Goal: Transaction & Acquisition: Book appointment/travel/reservation

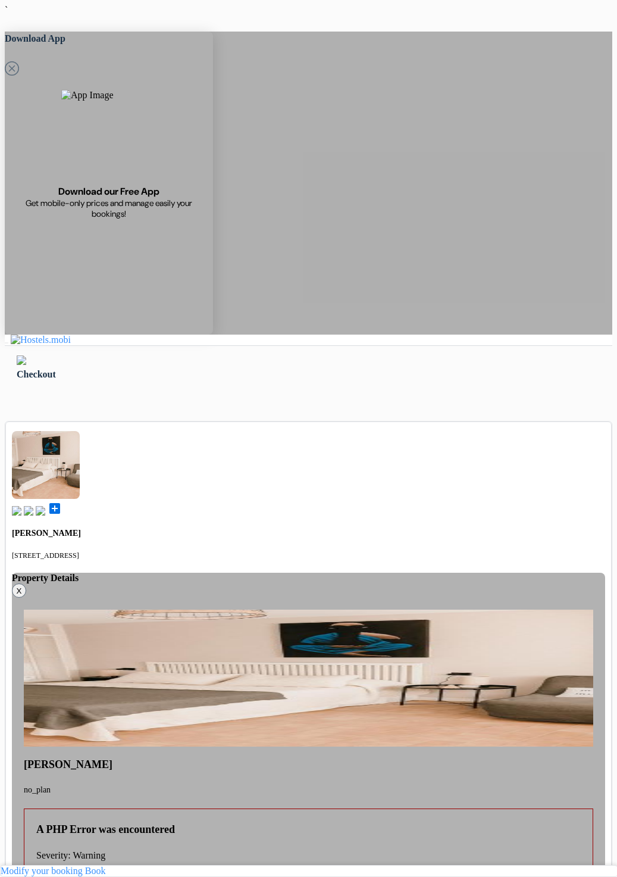
click at [71, 334] on img at bounding box center [41, 339] width 60 height 11
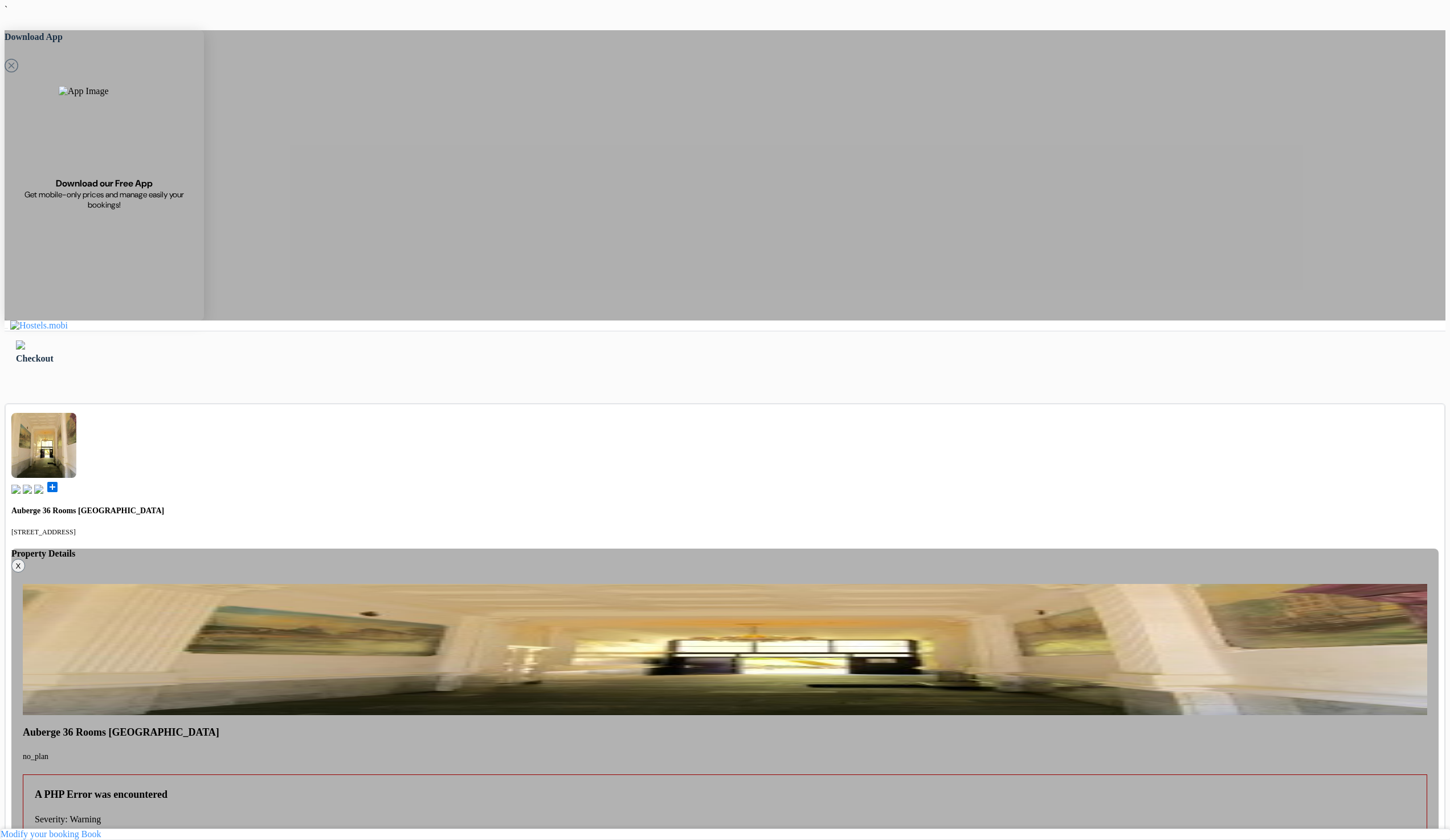
drag, startPoint x: 415, startPoint y: 362, endPoint x: 352, endPoint y: 266, distance: 114.8
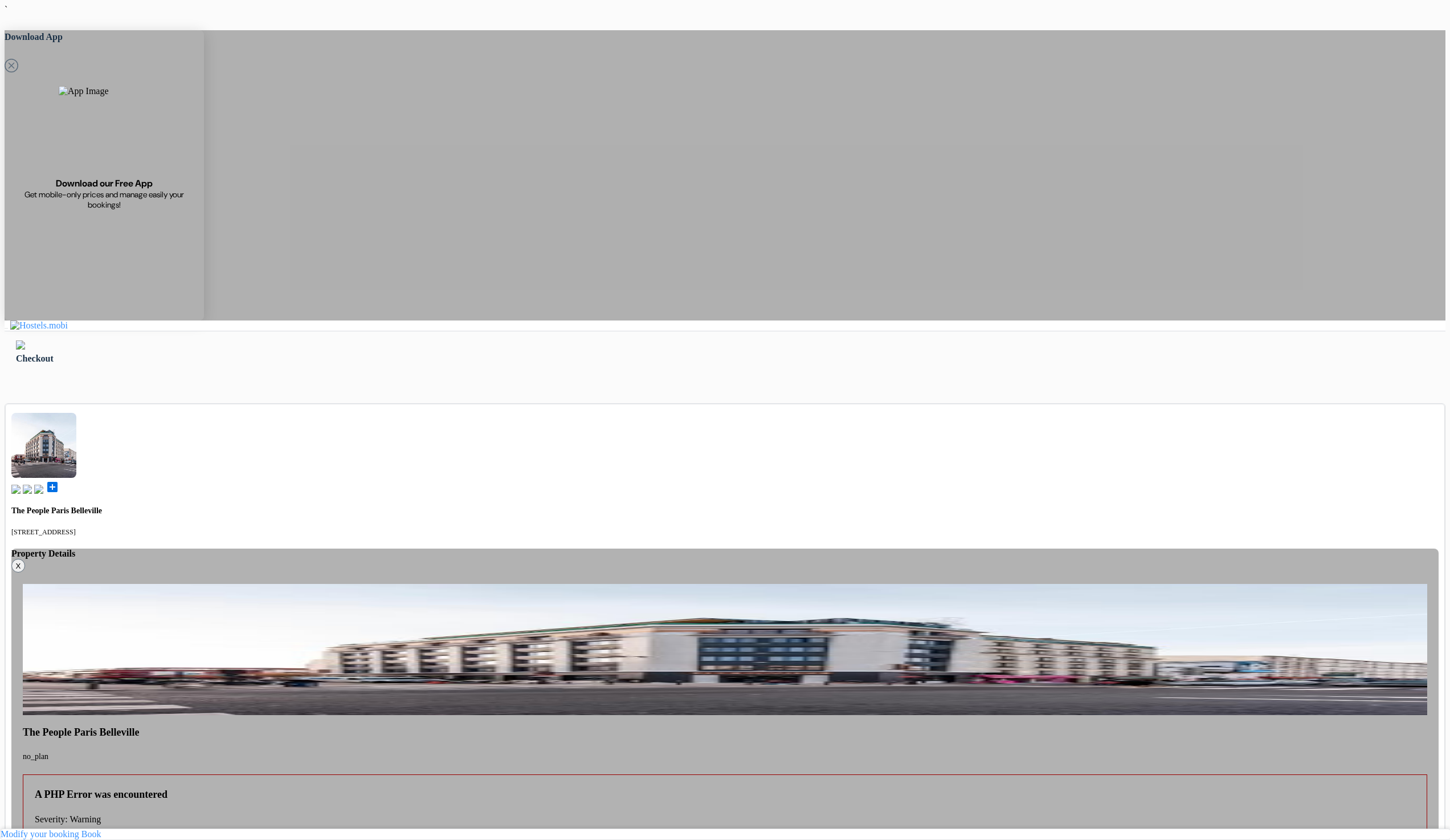
click at [63, 320] on img at bounding box center [39, 325] width 57 height 11
